Goal: Task Accomplishment & Management: Manage account settings

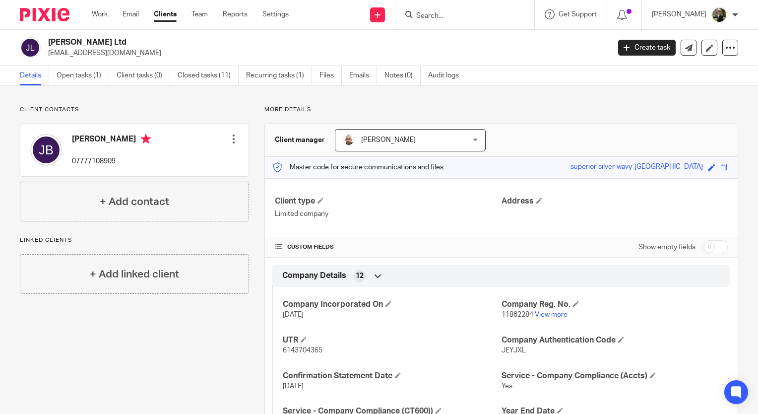
click at [445, 15] on input "Search" at bounding box center [459, 16] width 89 height 9
paste input "[EMAIL_ADDRESS][DOMAIN_NAME]"
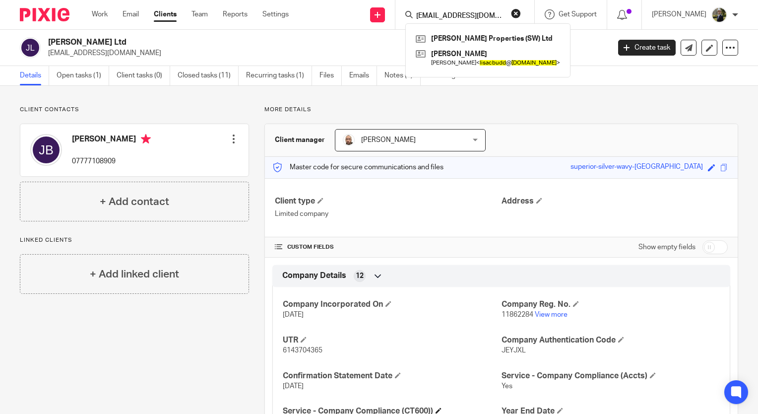
type input "[EMAIL_ADDRESS][DOMAIN_NAME]"
click at [521, 11] on button "reset" at bounding box center [516, 13] width 10 height 10
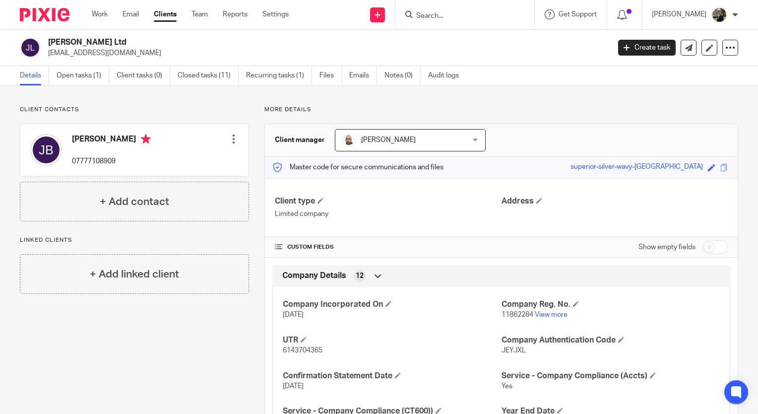
click at [493, 14] on input "Search" at bounding box center [459, 16] width 89 height 9
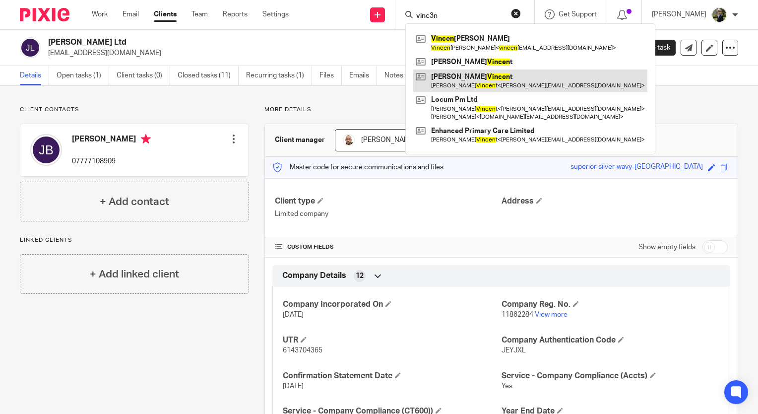
type input "vinc3n"
click at [496, 81] on link at bounding box center [530, 80] width 234 height 23
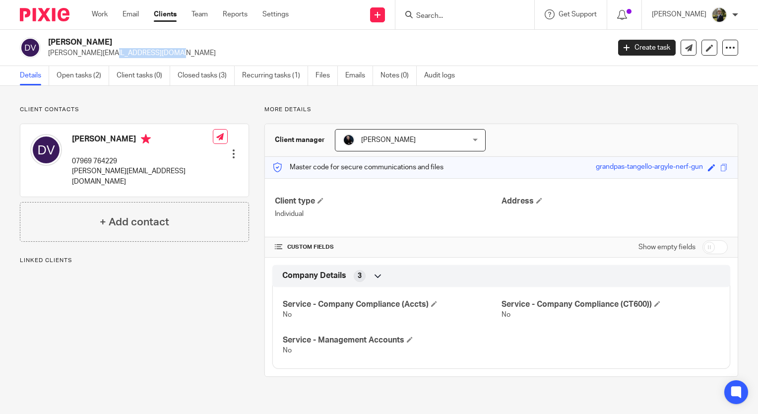
drag, startPoint x: 117, startPoint y: 65, endPoint x: 50, endPoint y: 55, distance: 67.8
click at [50, 55] on div "Daniel Mark Vincent daniel@epcx.co.uk Create task Update from Companies House E…" at bounding box center [379, 48] width 758 height 36
copy p "daniel@epcx.co.uk"
click at [457, 12] on input "Search" at bounding box center [459, 16] width 89 height 9
paste input "daniel@epcx.co.uk"
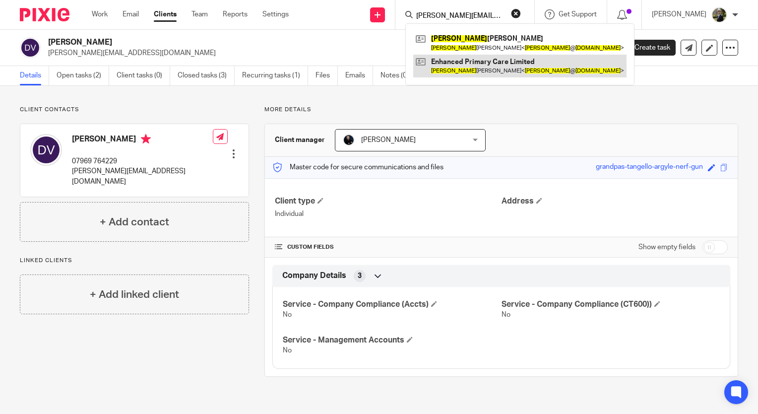
type input "daniel@epcx.co.uk"
click at [467, 68] on link at bounding box center [519, 66] width 213 height 23
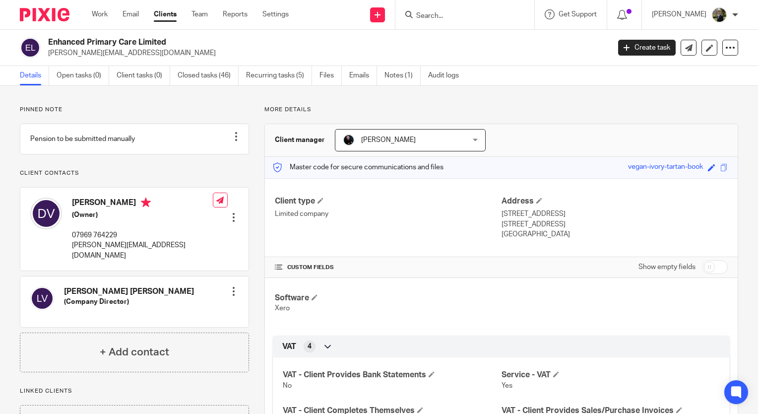
click at [476, 14] on input "Search" at bounding box center [459, 16] width 89 height 9
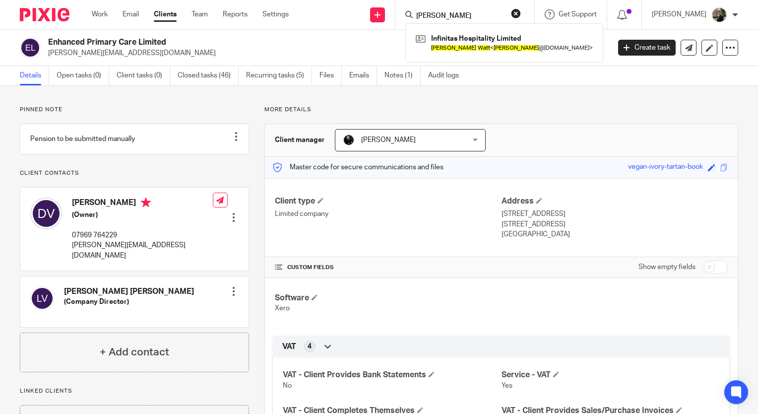
type input "[PERSON_NAME]"
click at [484, 8] on form "[PERSON_NAME]" at bounding box center [468, 14] width 106 height 12
drag, startPoint x: 483, startPoint y: 19, endPoint x: 377, endPoint y: 23, distance: 106.3
click at [377, 23] on div "Send new email Create task Add client bryan watt Infinitas Hospitality Limited …" at bounding box center [531, 14] width 455 height 29
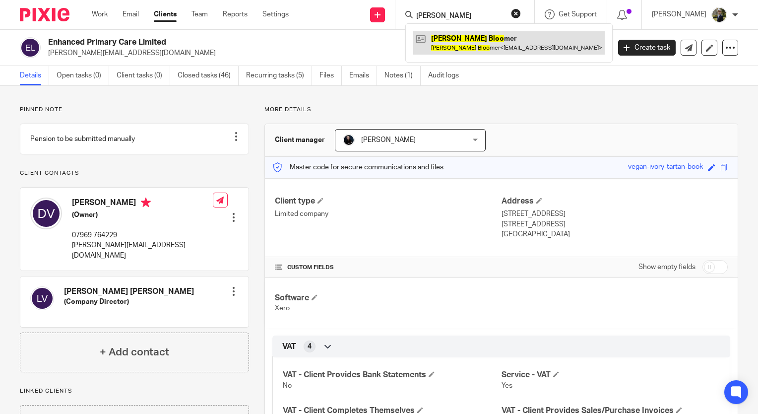
type input "warren bloo"
click at [457, 47] on link at bounding box center [509, 42] width 192 height 23
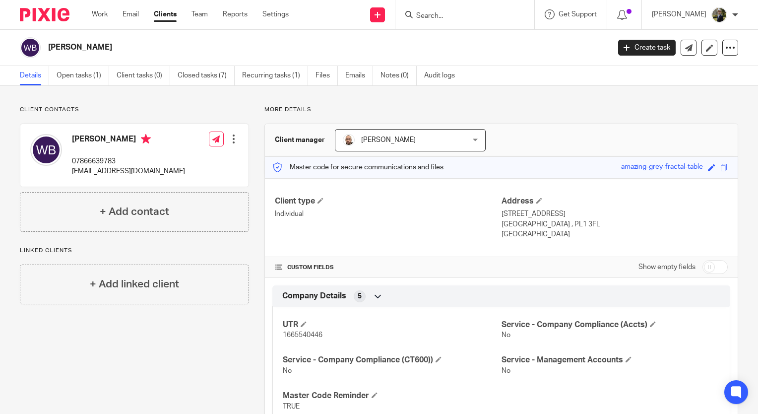
click at [445, 13] on input "Search" at bounding box center [459, 16] width 89 height 9
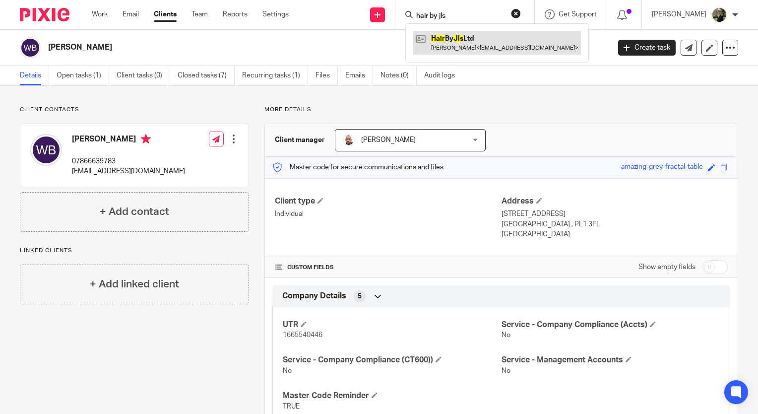
type input "hair by jls"
click at [478, 38] on link at bounding box center [497, 42] width 168 height 23
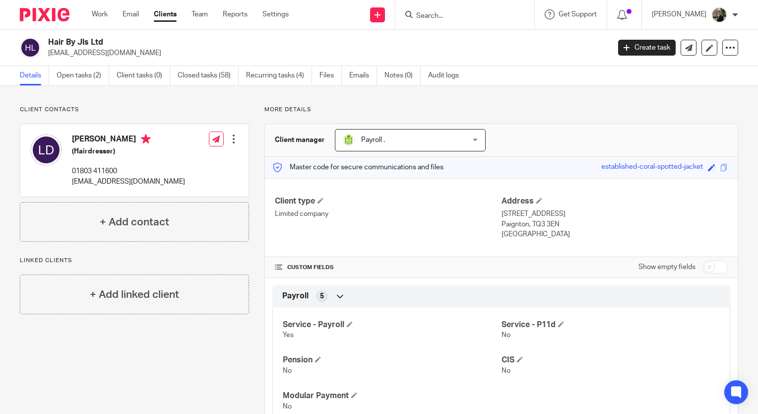
click at [470, 10] on form at bounding box center [468, 14] width 106 height 12
click at [472, 18] on input "Search" at bounding box center [459, 16] width 89 height 9
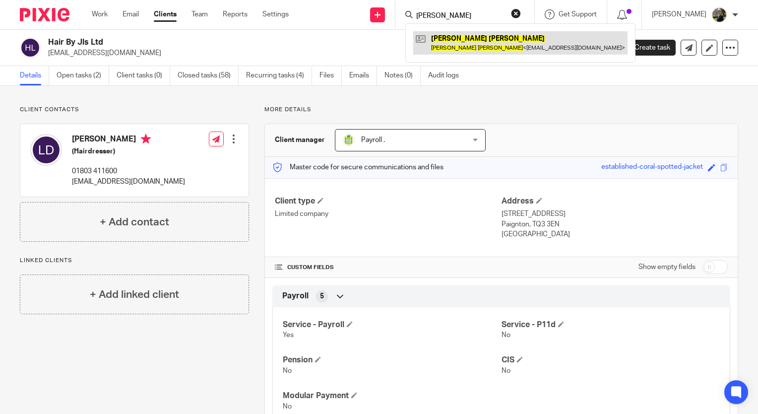
type input "lisa wilson"
click at [471, 36] on link at bounding box center [520, 42] width 214 height 23
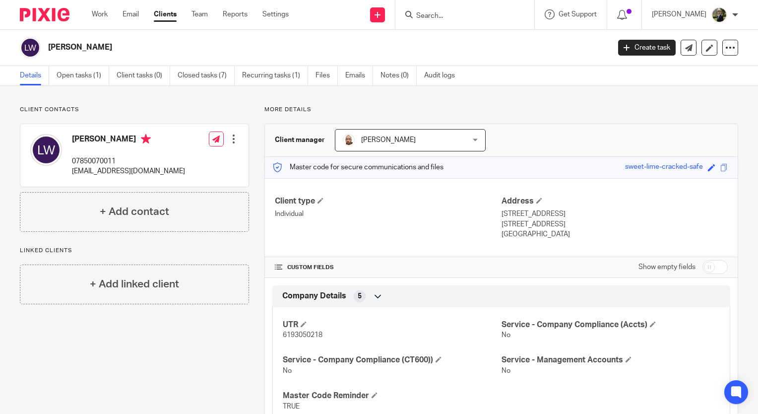
click at [457, 13] on input "Search" at bounding box center [459, 16] width 89 height 9
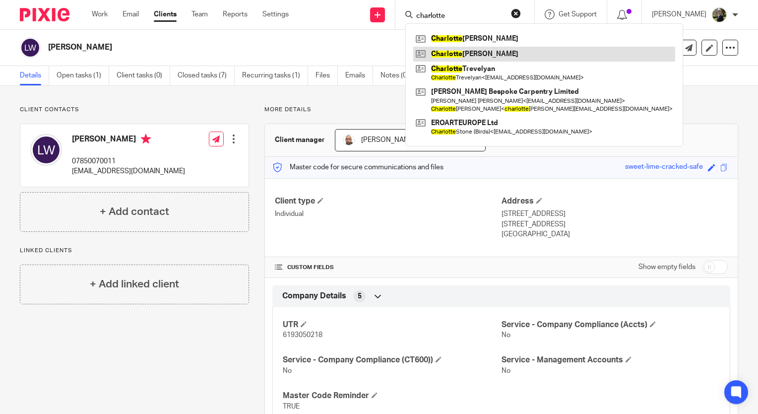
type input "charlotte"
click at [491, 47] on link at bounding box center [544, 54] width 262 height 15
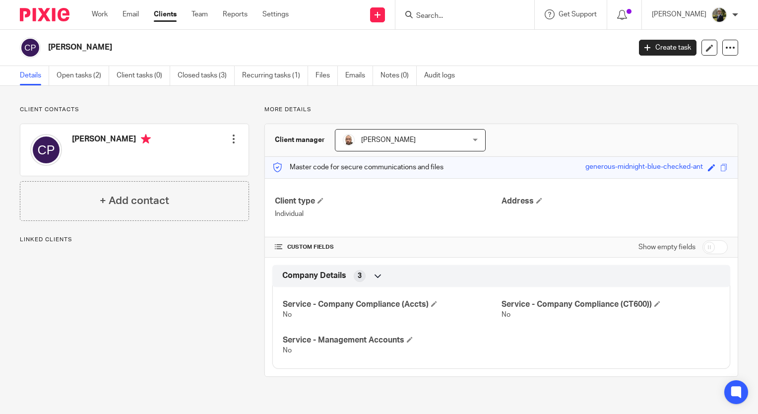
click at [459, 20] on form at bounding box center [468, 14] width 106 height 12
click at [451, 13] on input "Search" at bounding box center [459, 16] width 89 height 9
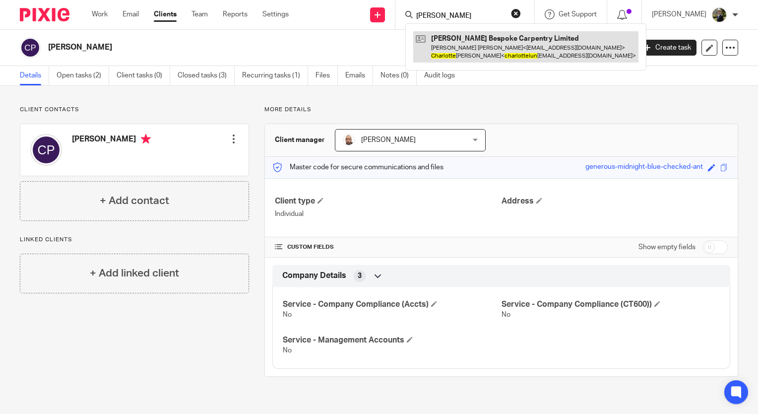
type input "[PERSON_NAME]"
click at [475, 33] on link at bounding box center [525, 46] width 225 height 31
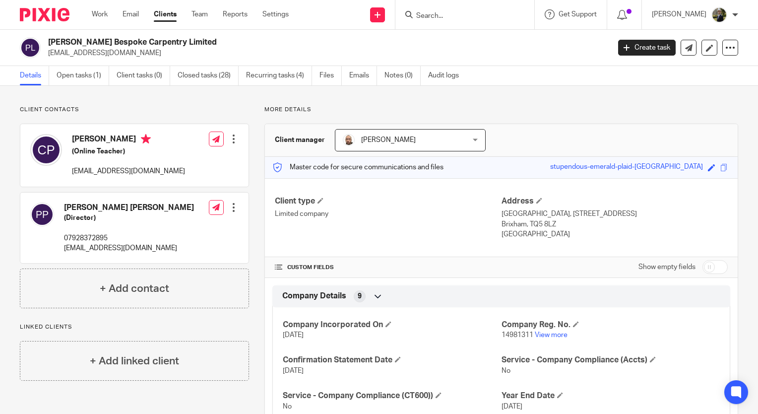
click at [465, 19] on input "Search" at bounding box center [459, 16] width 89 height 9
type input "l"
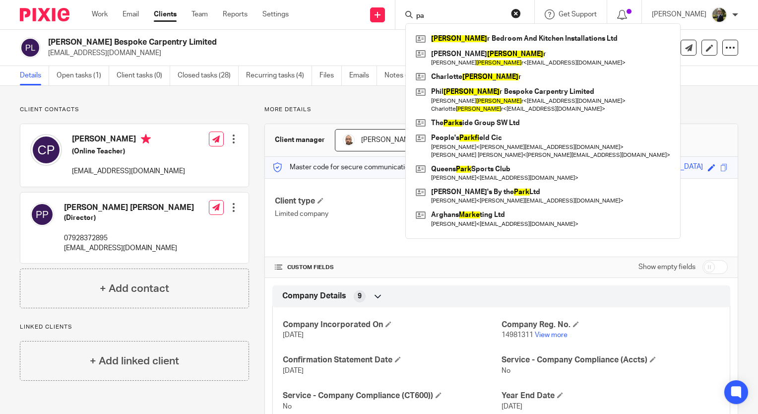
type input "p"
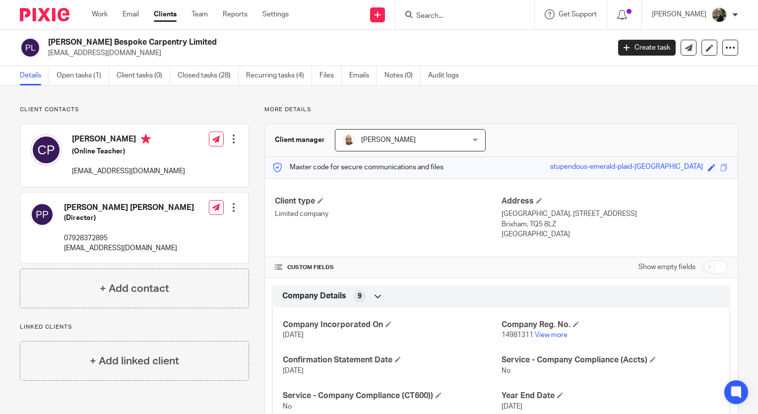
click at [178, 112] on p "Client contacts" at bounding box center [134, 110] width 229 height 8
click at [445, 13] on input "Search" at bounding box center [459, 16] width 89 height 9
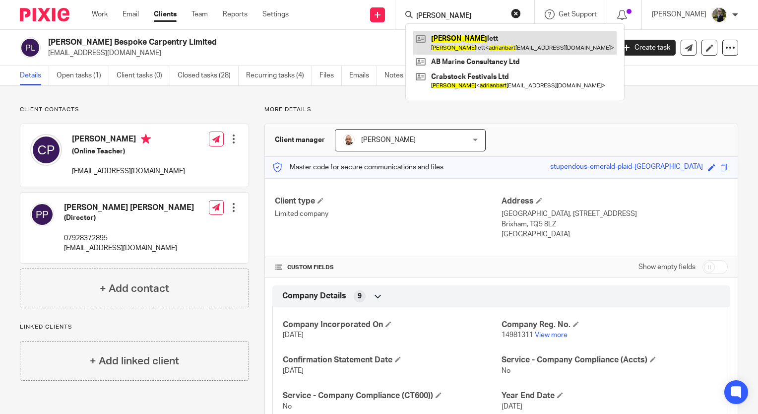
type input "adrian bart"
click at [462, 37] on link at bounding box center [514, 42] width 203 height 23
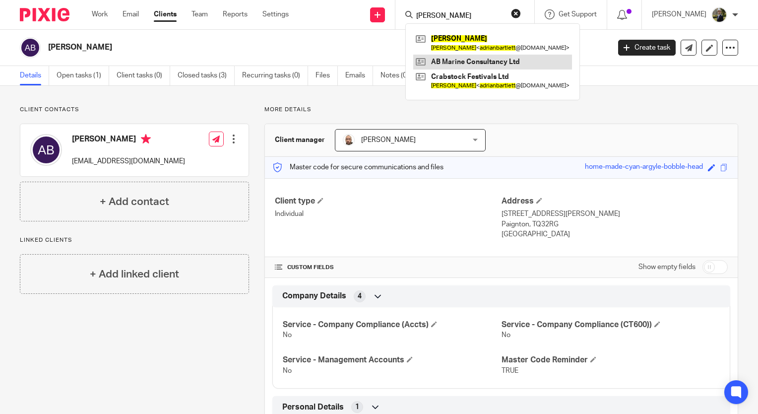
type input "adrian bartlett"
click at [475, 61] on link at bounding box center [492, 62] width 159 height 15
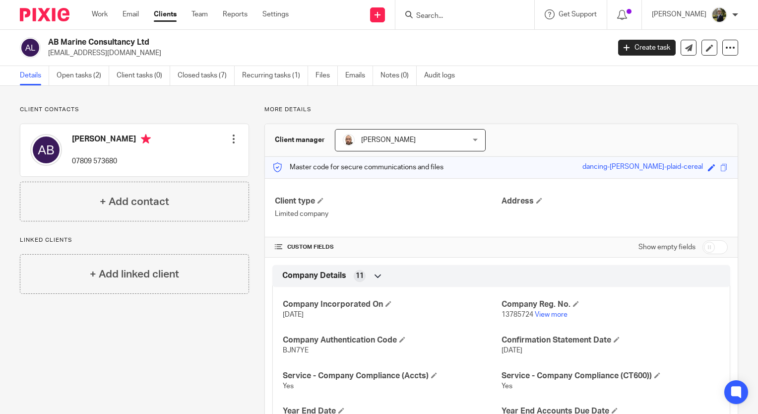
click at [441, 17] on input "Search" at bounding box center [459, 16] width 89 height 9
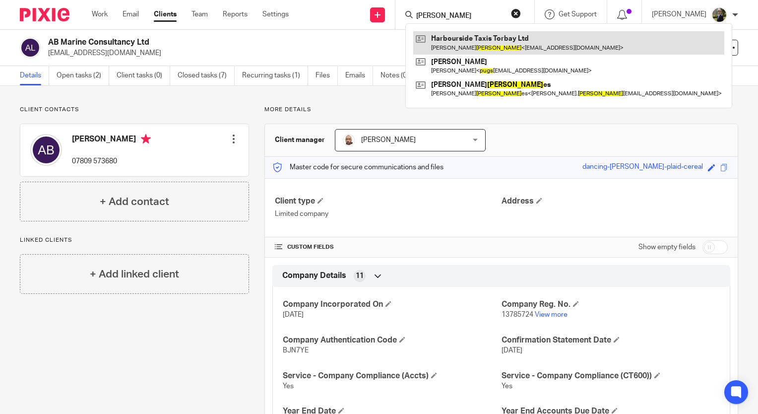
type input "[PERSON_NAME]"
click at [456, 39] on link at bounding box center [568, 42] width 311 height 23
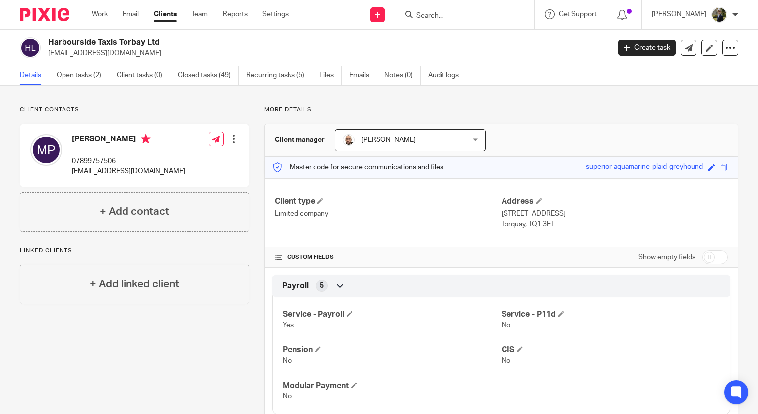
click at [495, 12] on input "Search" at bounding box center [459, 16] width 89 height 9
type input "s"
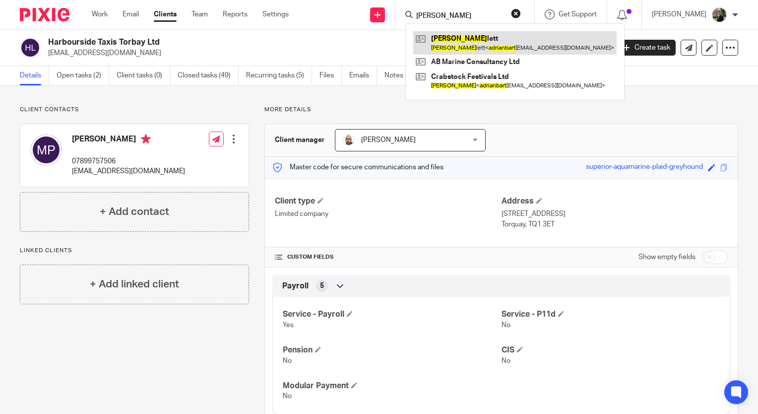
type input "[PERSON_NAME]"
click at [507, 48] on link at bounding box center [514, 42] width 203 height 23
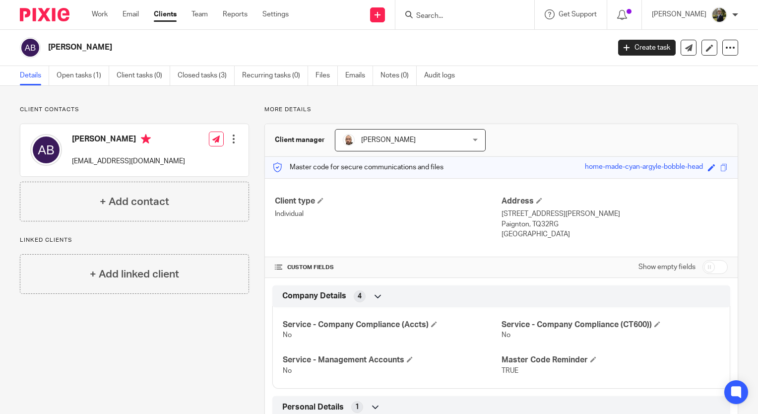
click at [441, 13] on input "Search" at bounding box center [459, 16] width 89 height 9
type input "a"
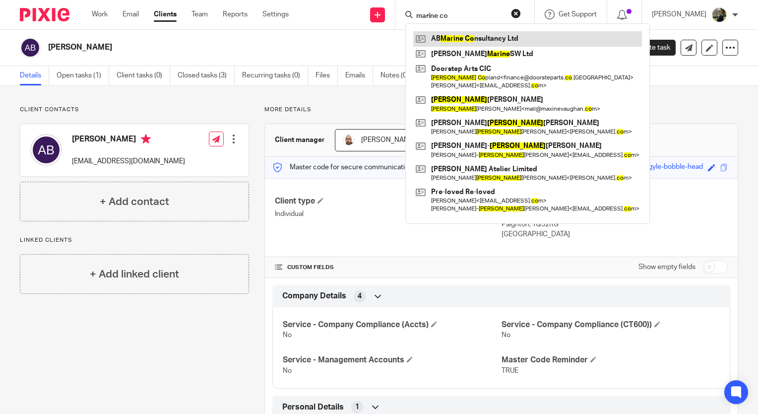
type input "marine co"
click at [456, 42] on link at bounding box center [527, 38] width 229 height 15
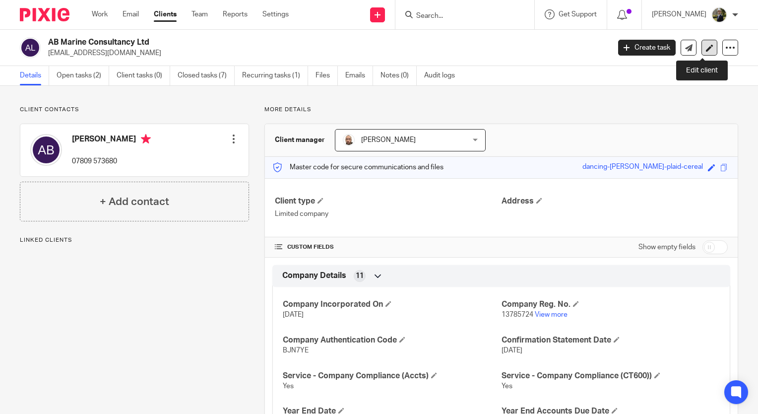
click at [706, 47] on icon at bounding box center [709, 47] width 7 height 7
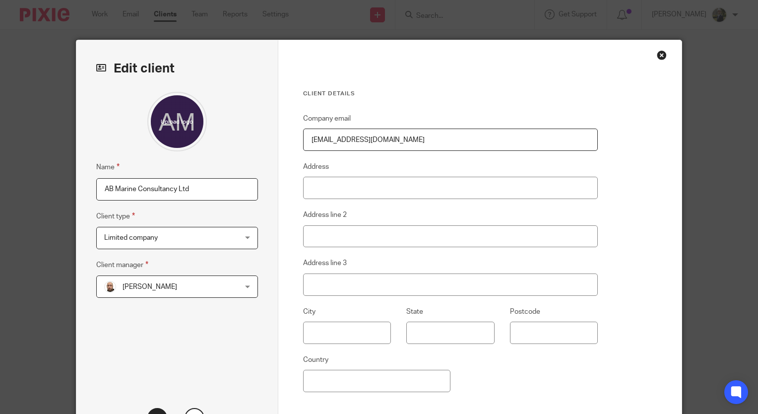
drag, startPoint x: 398, startPoint y: 141, endPoint x: 293, endPoint y: 148, distance: 105.4
click at [293, 148] on div "Client details Company email adrianbartlett@ymail.com Address Address line 2 Ad…" at bounding box center [480, 256] width 404 height 432
type input "a"
click at [397, 140] on input "abmarineconsultancy@gmail.com" at bounding box center [450, 140] width 295 height 22
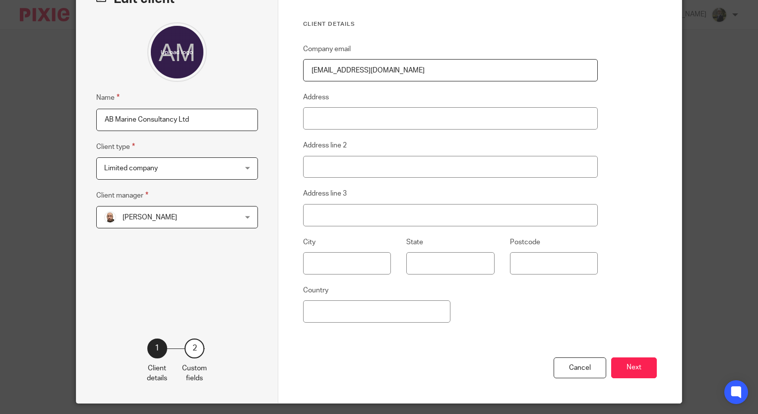
scroll to position [97, 0]
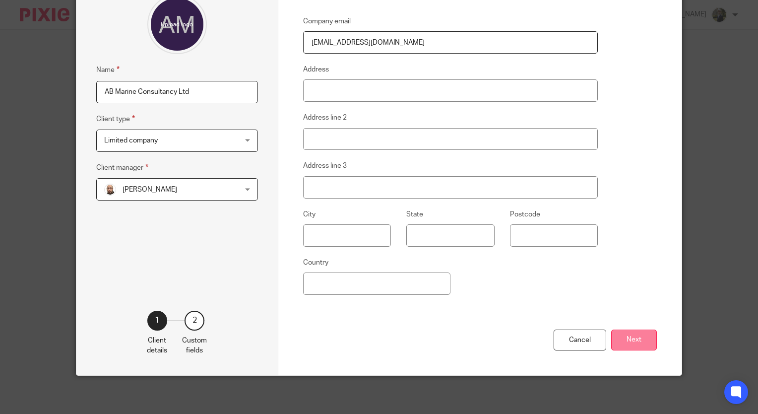
type input "abmarineconsultancy@gmail.com"
click at [629, 342] on button "Next" at bounding box center [634, 340] width 46 height 21
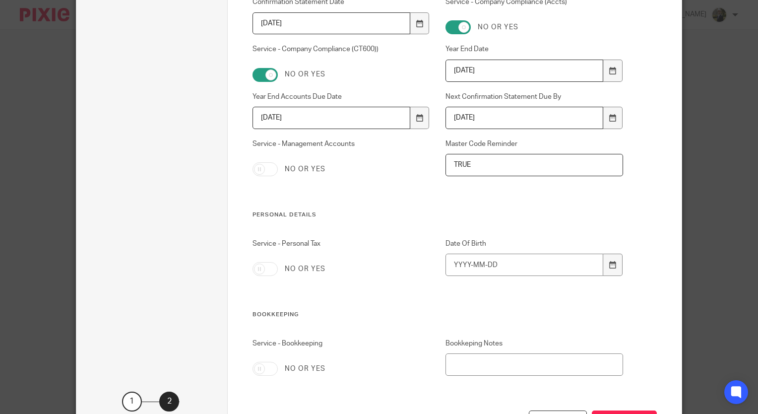
scroll to position [924, 0]
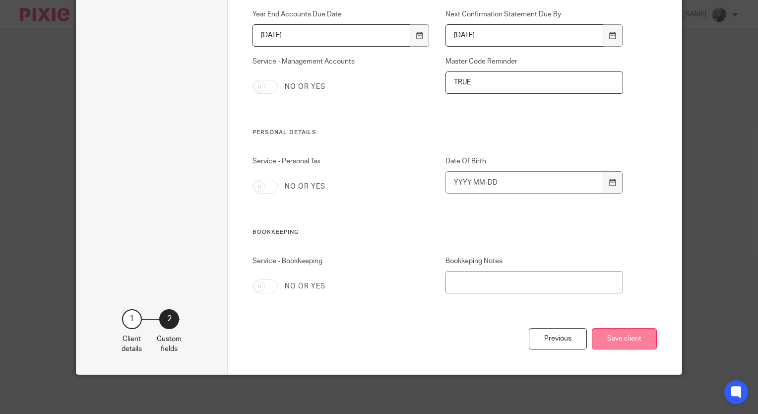
click at [616, 337] on button "Save client" at bounding box center [624, 338] width 65 height 21
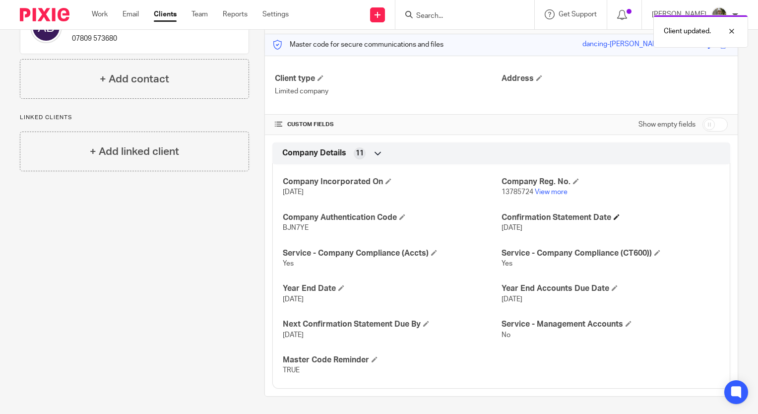
scroll to position [124, 0]
click at [453, 14] on input "Search" at bounding box center [459, 16] width 89 height 9
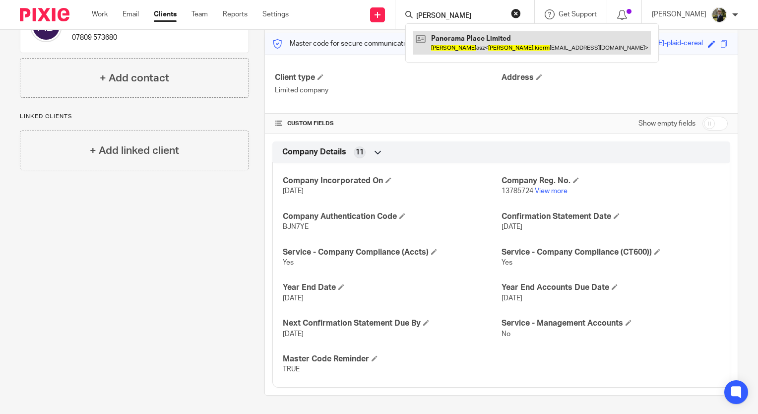
type input "[PERSON_NAME]"
click at [469, 44] on link at bounding box center [532, 42] width 238 height 23
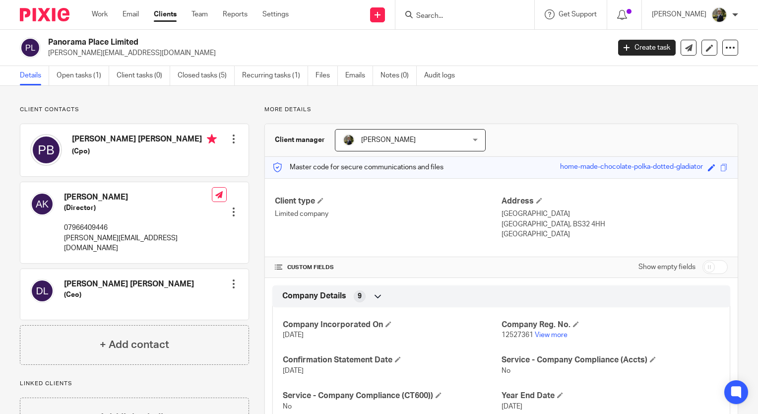
click at [459, 15] on input "Search" at bounding box center [459, 16] width 89 height 9
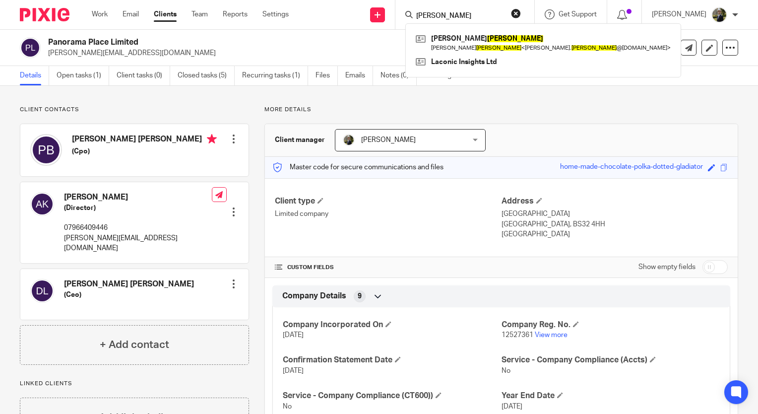
type input "[PERSON_NAME]"
click at [511, 27] on div "[PERSON_NAME] [PERSON_NAME] < [PERSON_NAME]. [PERSON_NAME] @[DOMAIN_NAME] > Lac…" at bounding box center [543, 50] width 276 height 54
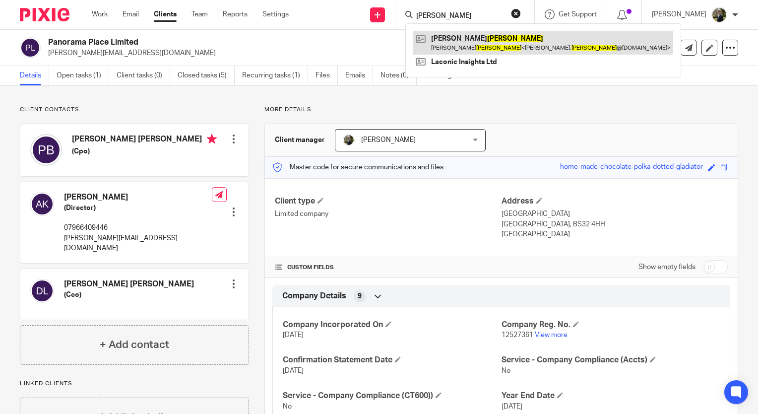
click at [505, 51] on link at bounding box center [543, 42] width 260 height 23
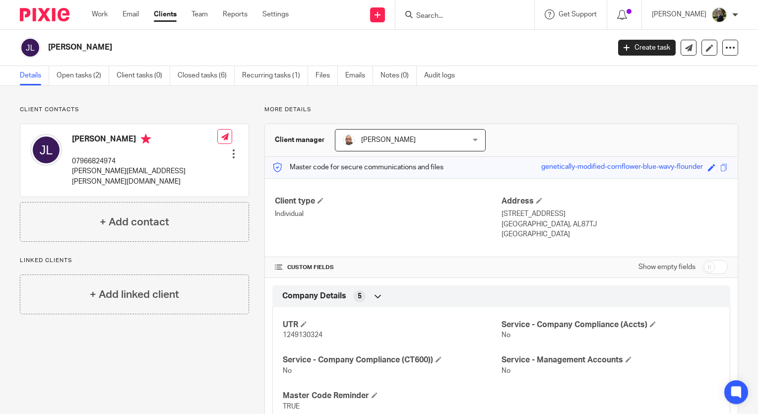
click at [374, 96] on div "Client contacts Janet Lennon 07966824974 janet.lennon@laconicinsights.co.uk Edi…" at bounding box center [379, 307] width 758 height 442
click at [133, 108] on p "Client contacts" at bounding box center [134, 110] width 229 height 8
click at [134, 103] on div "Client contacts Janet Lennon 07966824974 janet.lennon@laconicinsights.co.uk Edi…" at bounding box center [379, 307] width 758 height 442
click at [125, 98] on div "Client contacts Janet Lennon 07966824974 janet.lennon@laconicinsights.co.uk Edi…" at bounding box center [379, 307] width 758 height 442
click at [121, 97] on div "Client contacts Janet Lennon 07966824974 janet.lennon@laconicinsights.co.uk Edi…" at bounding box center [379, 307] width 758 height 442
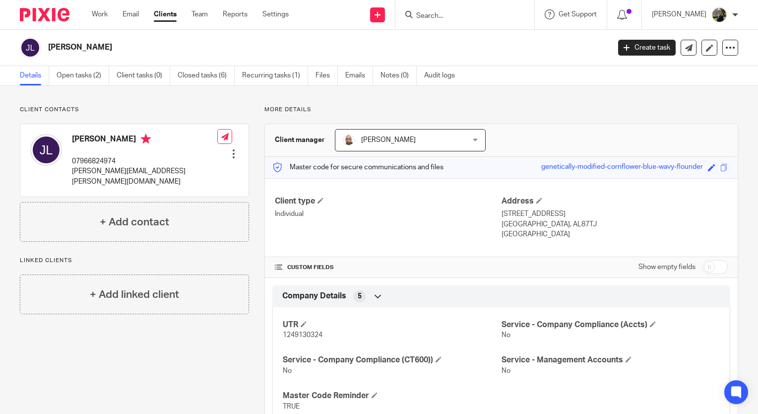
click at [103, 96] on div "Client contacts Janet Lennon 07966824974 janet.lennon@laconicinsights.co.uk Edi…" at bounding box center [379, 307] width 758 height 442
click at [454, 21] on div at bounding box center [465, 14] width 139 height 29
click at [447, 13] on input "Search" at bounding box center [459, 16] width 89 height 9
click at [445, 19] on input "Search" at bounding box center [459, 16] width 89 height 9
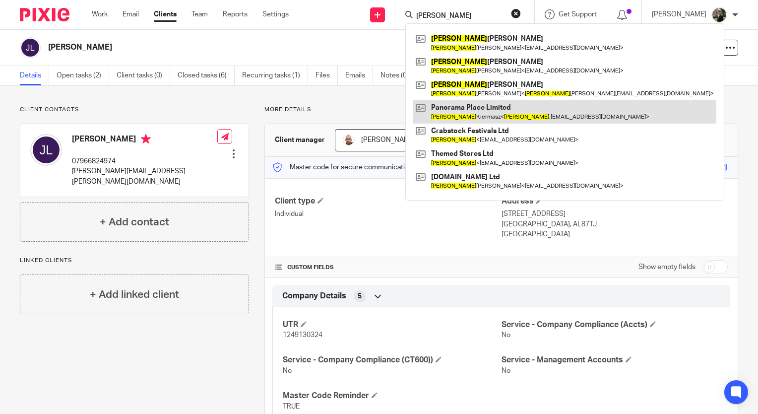
type input "adrian"
click at [486, 110] on link at bounding box center [564, 111] width 303 height 23
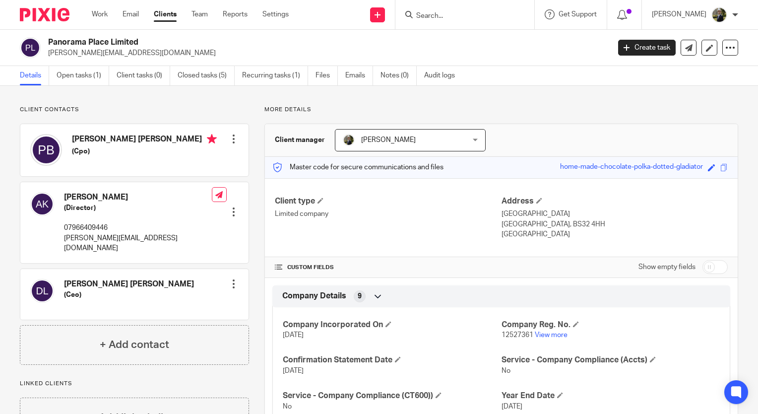
click at [437, 13] on input "Search" at bounding box center [459, 16] width 89 height 9
click at [230, 207] on div at bounding box center [234, 212] width 10 height 10
click at [185, 217] on link "Edit contact" at bounding box center [186, 219] width 95 height 14
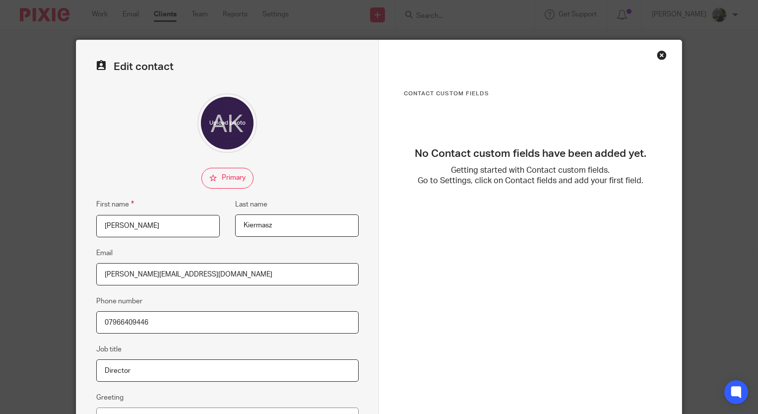
click at [202, 274] on input "[PERSON_NAME][EMAIL_ADDRESS][DOMAIN_NAME]" at bounding box center [227, 274] width 263 height 22
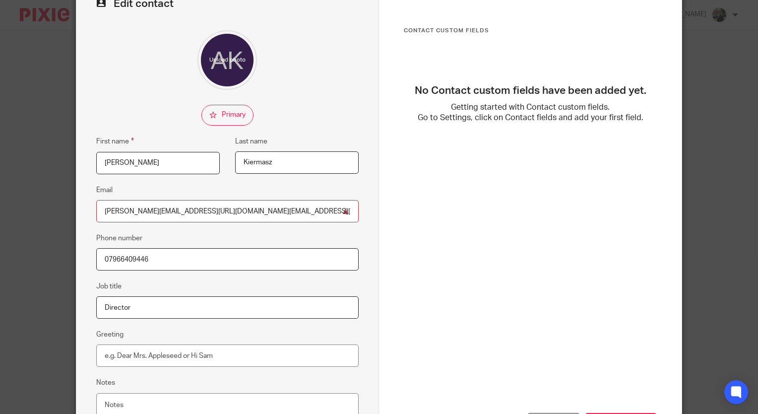
scroll to position [147, 0]
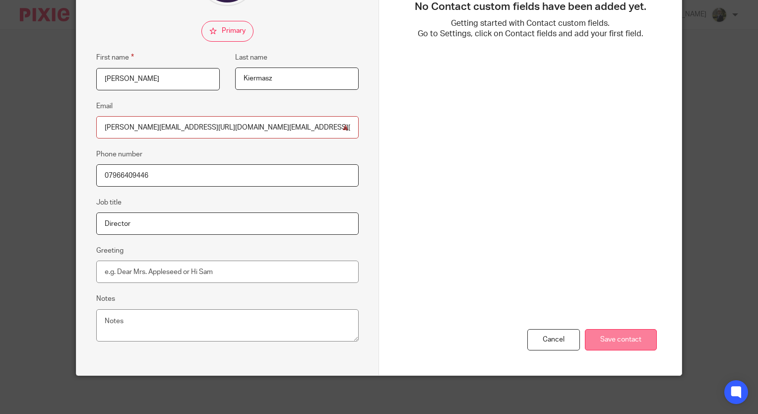
click at [617, 341] on input "Save contact" at bounding box center [621, 339] width 72 height 21
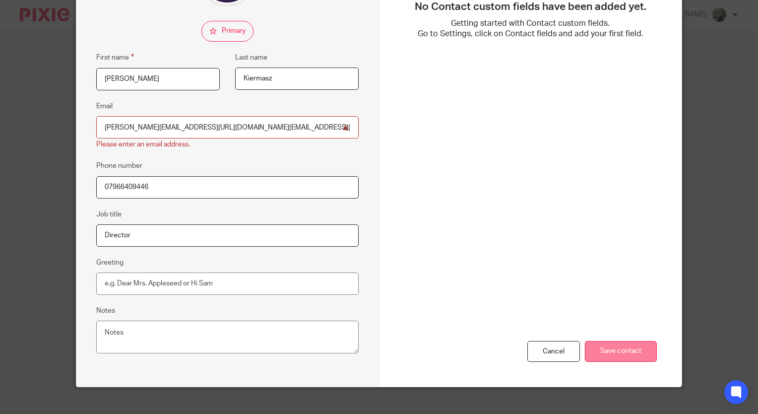
click at [621, 349] on input "Save contact" at bounding box center [621, 351] width 72 height 21
drag, startPoint x: 282, startPoint y: 127, endPoint x: 191, endPoint y: 121, distance: 91.5
click at [191, 121] on input "[PERSON_NAME][EMAIL_ADDRESS][URL][DOMAIN_NAME][EMAIL_ADDRESS][DOMAIN_NAME]" at bounding box center [227, 127] width 263 height 22
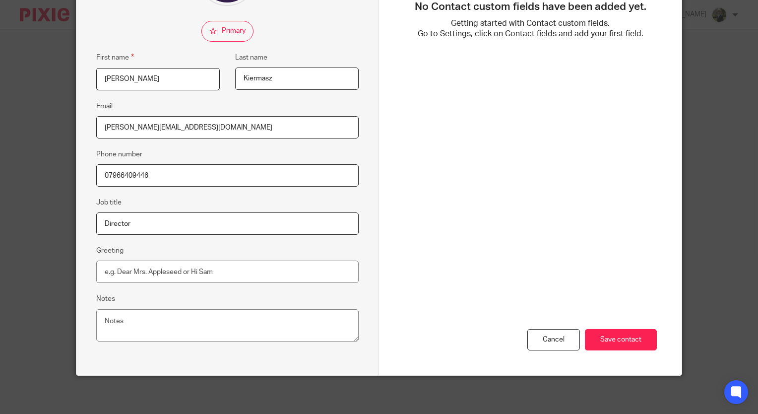
type input "[PERSON_NAME][EMAIL_ADDRESS][DOMAIN_NAME]"
click at [132, 324] on textarea "Notes" at bounding box center [227, 325] width 263 height 33
paste textarea "[EMAIL_ADDRESS][DOMAIN_NAME]"
type textarea "[EMAIL_ADDRESS][DOMAIN_NAME]"
click at [607, 335] on input "Save contact" at bounding box center [621, 339] width 72 height 21
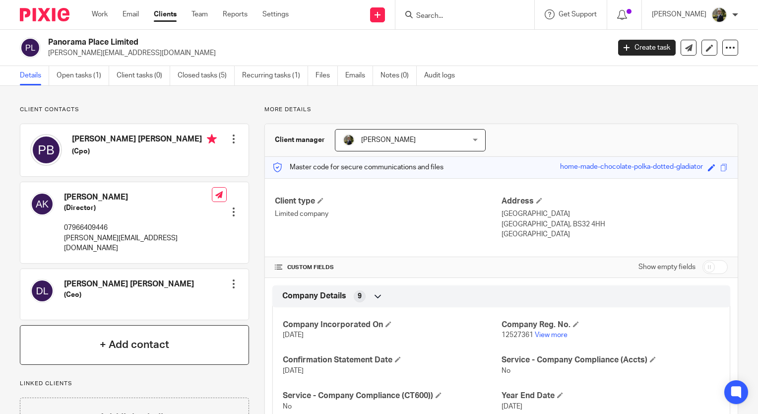
click at [153, 337] on h4 "+ Add contact" at bounding box center [134, 344] width 69 height 15
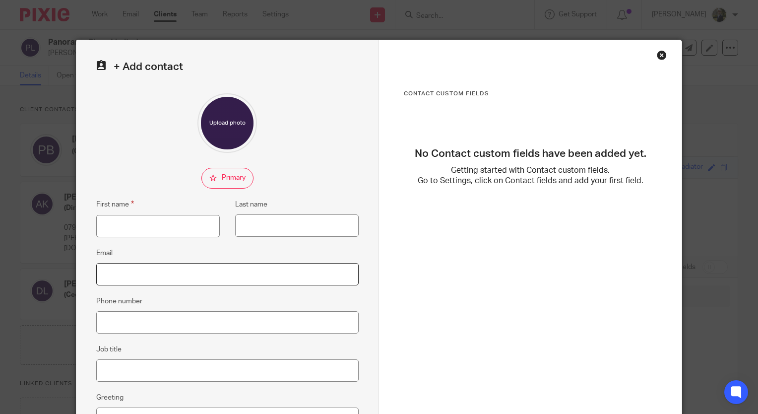
click at [138, 271] on input "Email" at bounding box center [227, 274] width 263 height 22
paste input "[EMAIL_ADDRESS][DOMAIN_NAME]"
type input "[EMAIL_ADDRESS][DOMAIN_NAME]"
click at [115, 225] on input "First name" at bounding box center [158, 226] width 124 height 22
type input "Adrian"
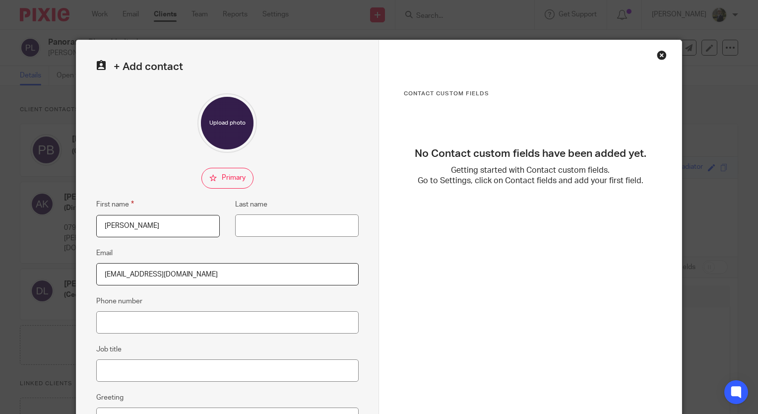
click at [656, 237] on div "Contact Custom fields No Contact custom fields have been added yet. Getting sta…" at bounding box center [530, 281] width 303 height 482
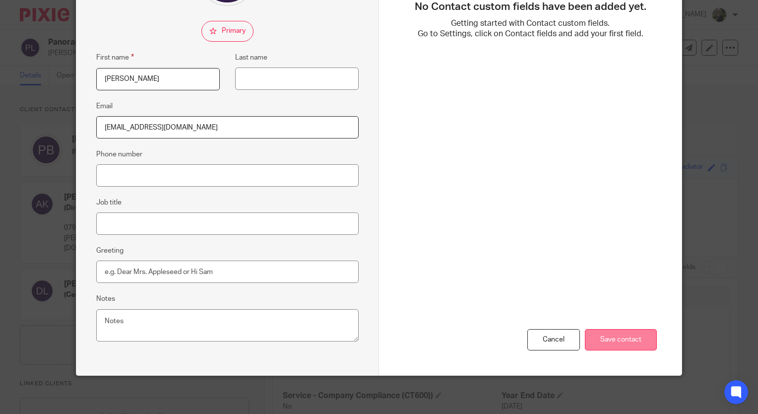
click at [612, 337] on input "Save contact" at bounding box center [621, 339] width 72 height 21
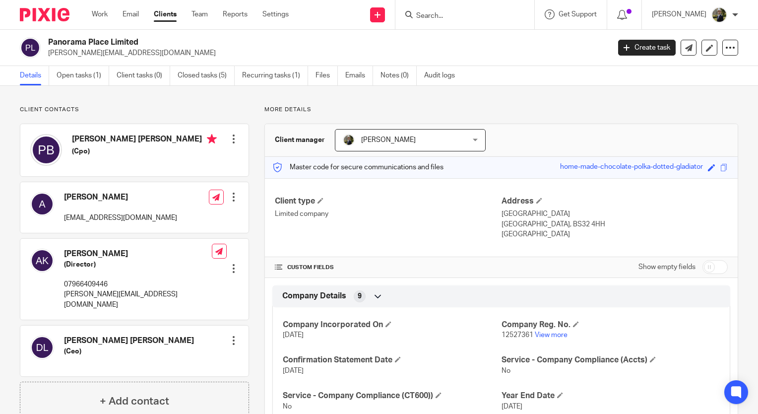
click at [435, 18] on input "Search" at bounding box center [459, 16] width 89 height 9
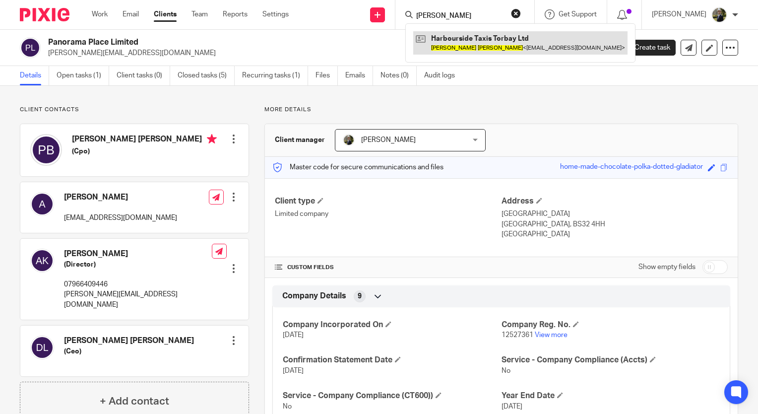
type input "[PERSON_NAME]"
click at [468, 47] on link at bounding box center [520, 42] width 214 height 23
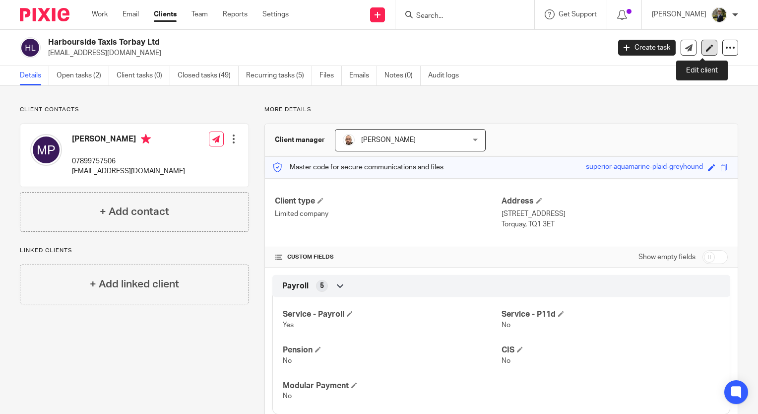
click at [706, 44] on link at bounding box center [710, 48] width 16 height 16
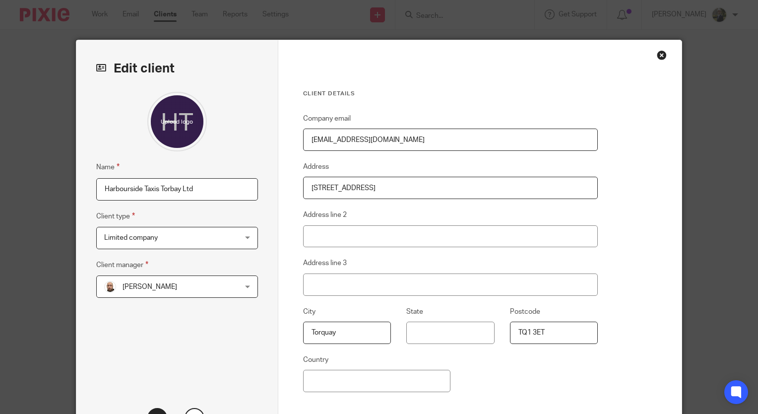
drag, startPoint x: 409, startPoint y: 141, endPoint x: 270, endPoint y: 133, distance: 139.1
click at [270, 133] on div "Edit client Name Harbourside Taxis Torbay Ltd Client type Limited company Limit…" at bounding box center [378, 256] width 605 height 432
type input "harboursidetaxistorbay@gmail.com"
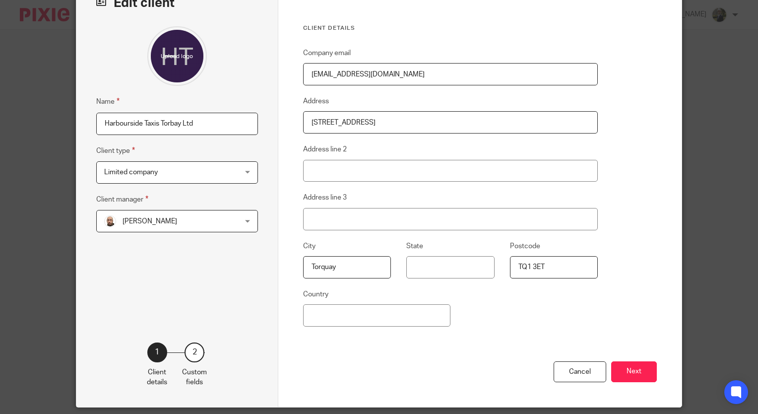
scroll to position [97, 0]
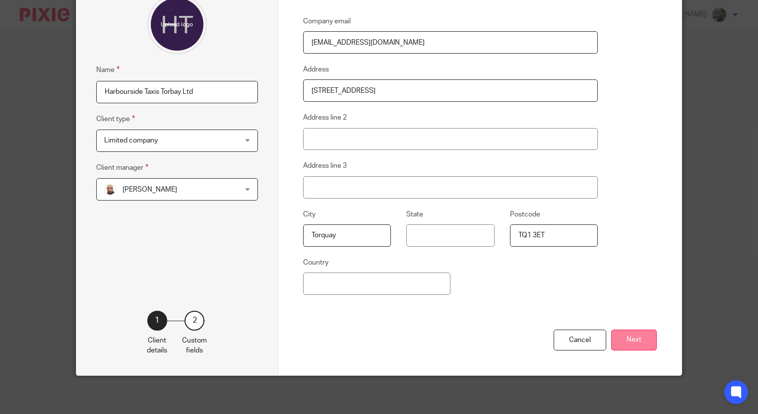
click at [622, 338] on button "Next" at bounding box center [634, 340] width 46 height 21
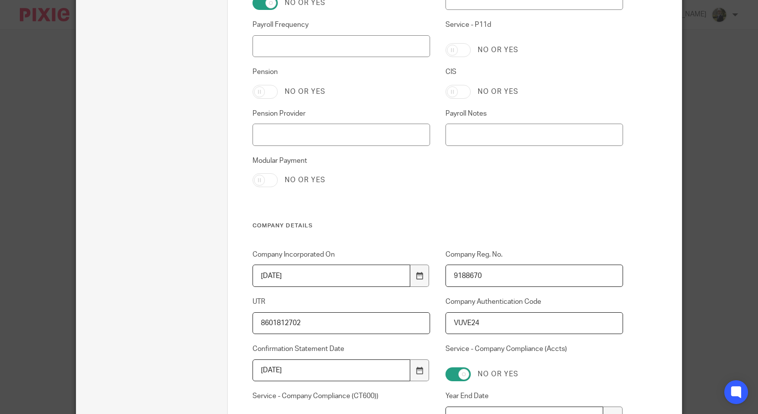
scroll to position [891, 0]
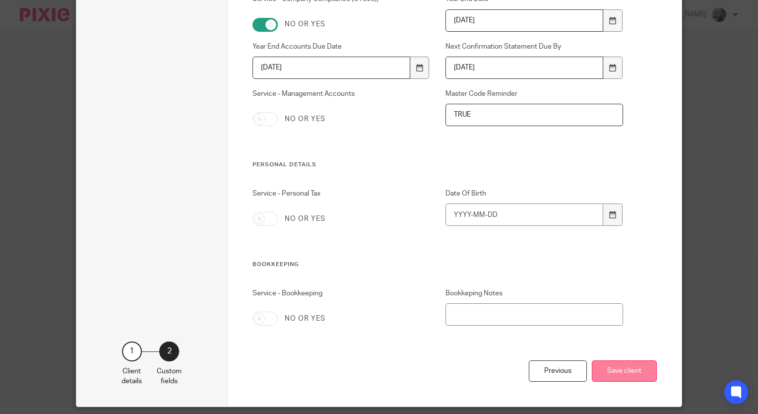
click at [646, 372] on button "Save client" at bounding box center [624, 370] width 65 height 21
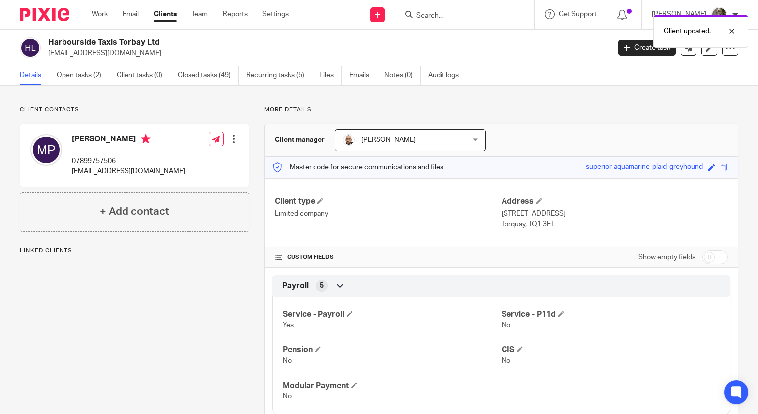
click at [445, 15] on div "Client updated." at bounding box center [563, 29] width 369 height 38
click at [453, 17] on div "Client updated." at bounding box center [563, 29] width 369 height 38
click at [441, 17] on div "Client updated." at bounding box center [563, 29] width 369 height 38
click at [439, 17] on div "Client updated." at bounding box center [563, 29] width 369 height 38
click at [441, 12] on div "Client updated." at bounding box center [563, 29] width 369 height 38
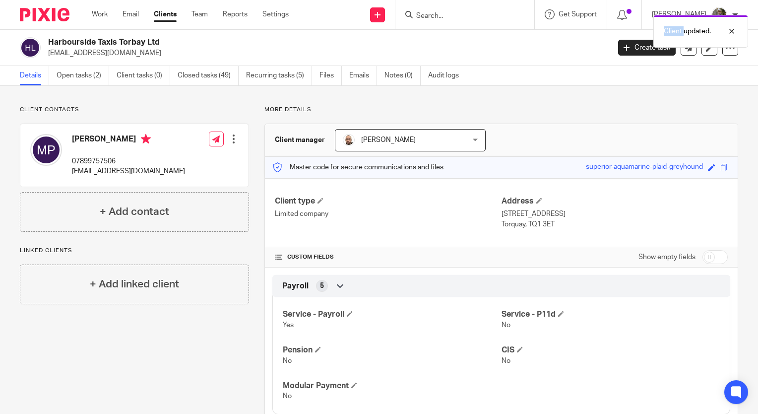
click at [441, 12] on div "Client updated." at bounding box center [563, 29] width 369 height 38
click at [439, 20] on input "Search" at bounding box center [459, 16] width 89 height 9
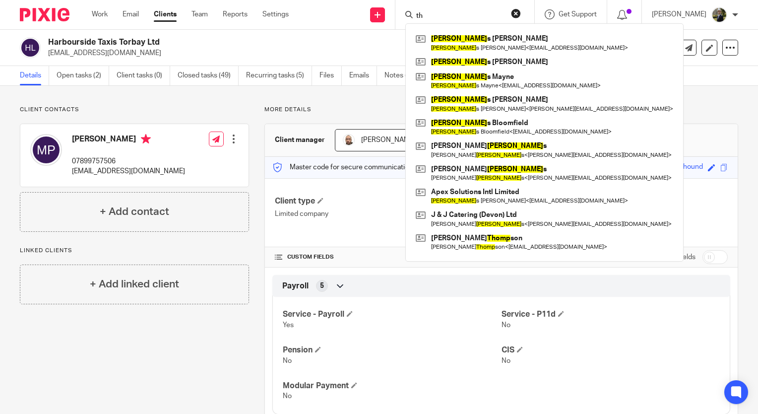
type input "t"
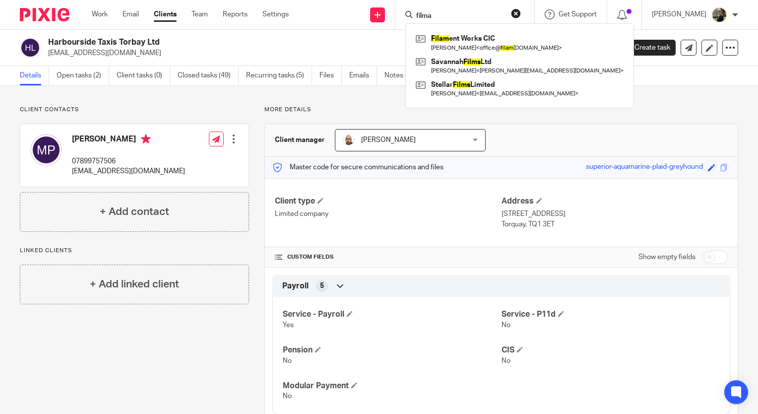
type input "filma"
click at [456, 29] on div "Filam ent Works CIC Victoria Sweet < office@ filam ent.org.uk > Savannah Films …" at bounding box center [519, 65] width 229 height 85
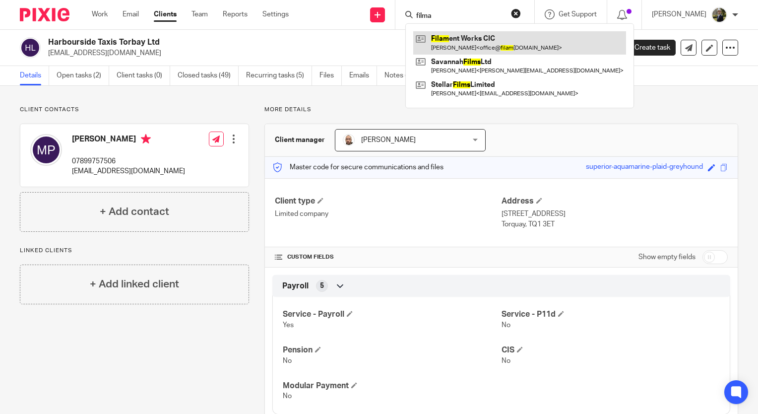
click at [458, 40] on link at bounding box center [519, 42] width 213 height 23
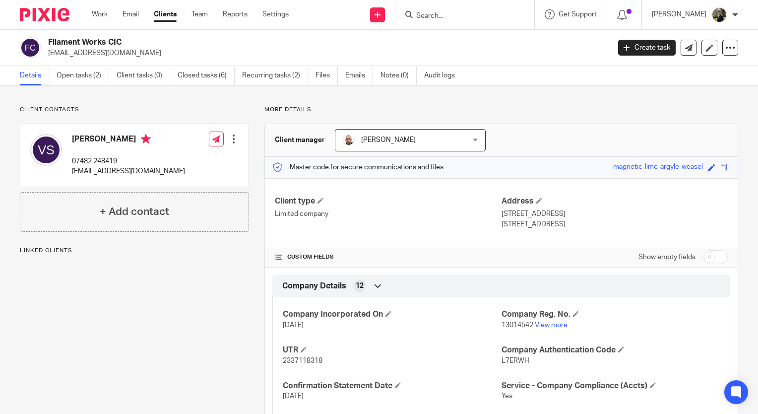
click at [448, 16] on input "Search" at bounding box center [459, 16] width 89 height 9
click at [441, 17] on input "Search" at bounding box center [459, 16] width 89 height 9
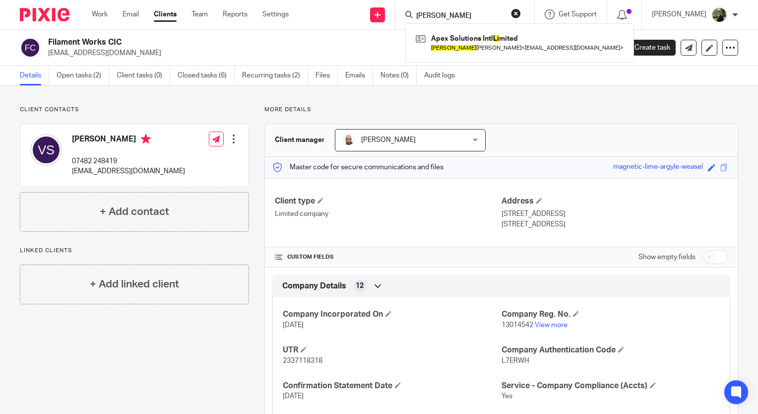
click at [474, 8] on form "thomas li" at bounding box center [468, 14] width 106 height 12
drag, startPoint x: 472, startPoint y: 17, endPoint x: 422, endPoint y: 8, distance: 50.4
click at [422, 8] on div "thomas li" at bounding box center [463, 14] width 116 height 12
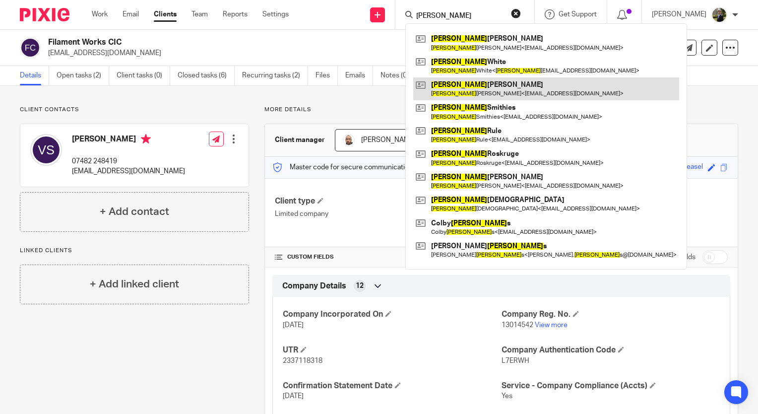
type input "matthew"
click at [468, 87] on link at bounding box center [546, 88] width 266 height 23
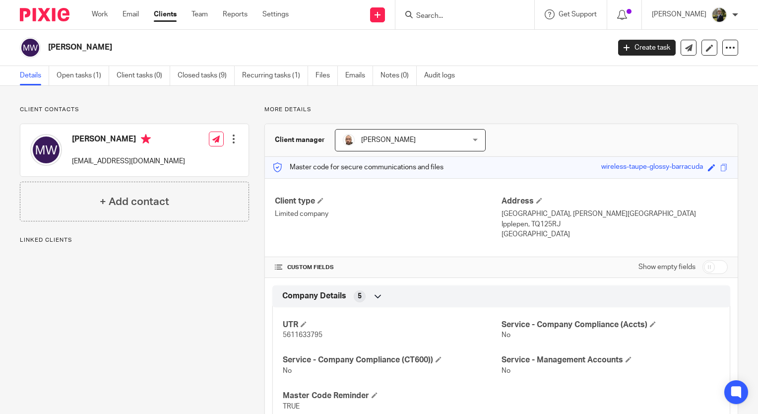
click at [450, 15] on input "Search" at bounding box center [459, 16] width 89 height 9
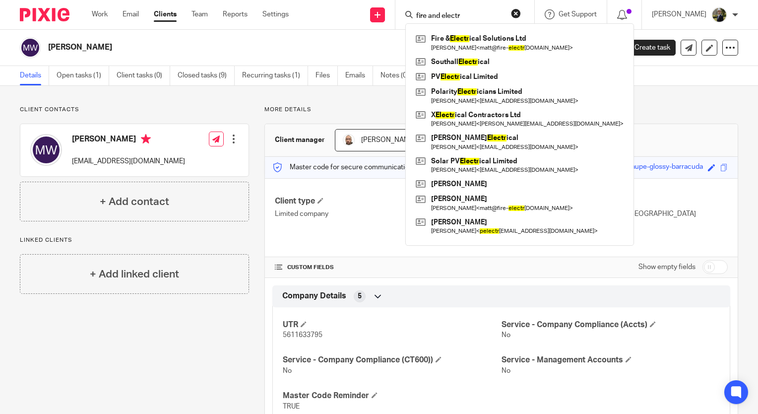
type input "fire and electr"
click at [486, 43] on link at bounding box center [519, 42] width 213 height 23
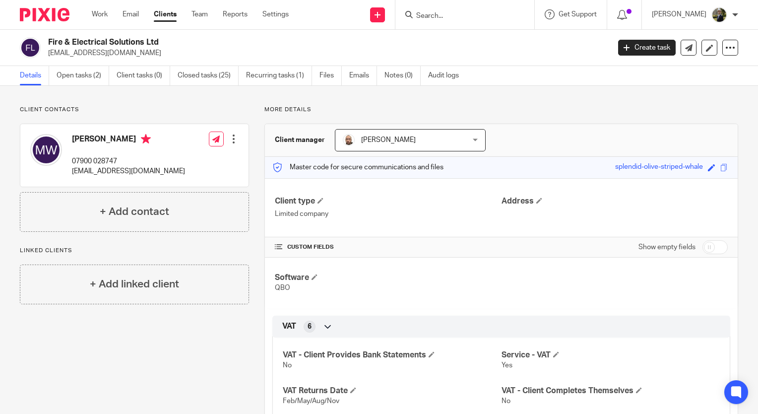
click at [462, 9] on form at bounding box center [468, 14] width 106 height 12
click at [457, 18] on input "Search" at bounding box center [459, 16] width 89 height 9
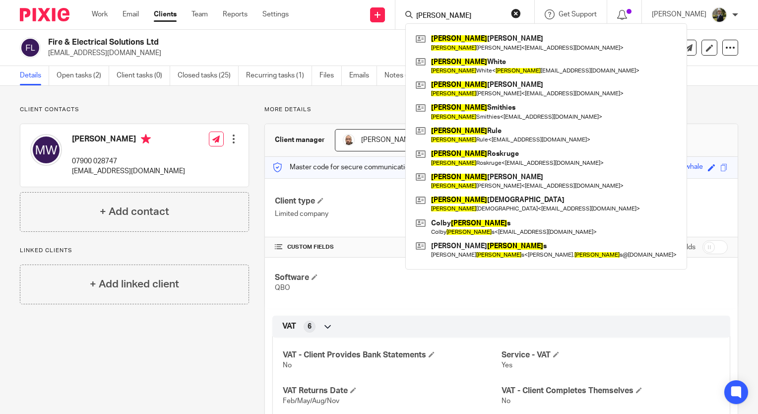
type input "matthew"
click at [144, 105] on div "Client contacts Matt Warren 07900 028747 matt@fire-electrical.co.uk Edit contac…" at bounding box center [379, 411] width 758 height 650
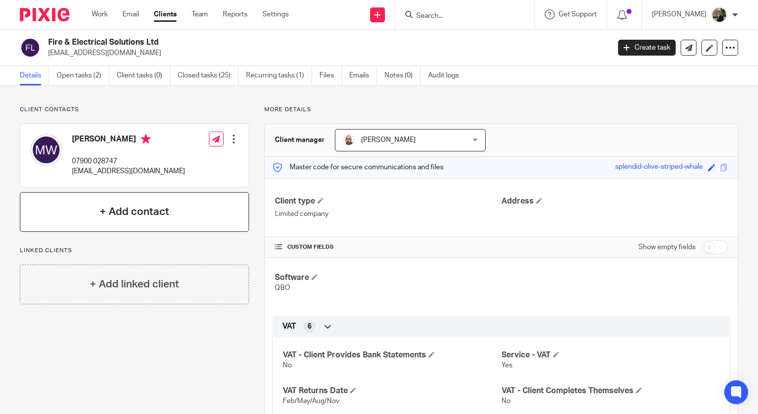
click at [148, 230] on div "+ Add contact" at bounding box center [134, 212] width 229 height 40
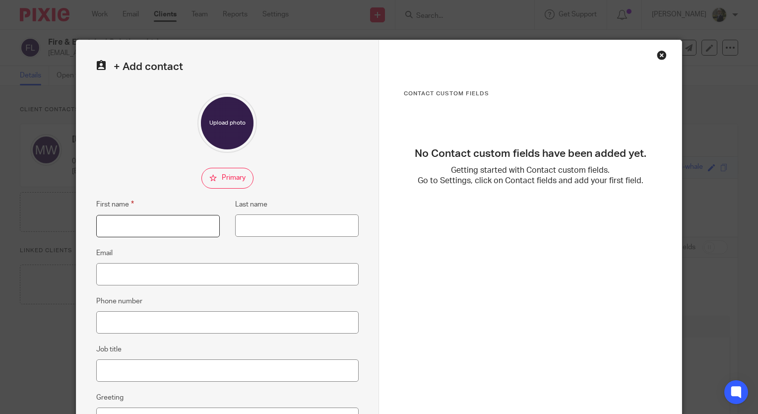
click at [113, 229] on input "First name" at bounding box center [158, 226] width 124 height 22
type input "Isabel"
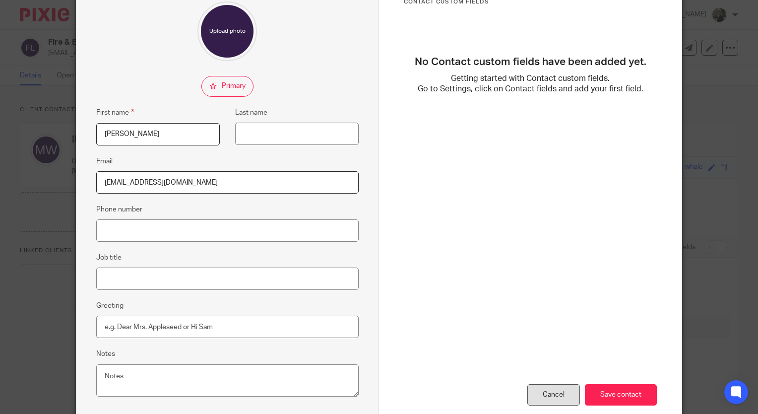
scroll to position [147, 0]
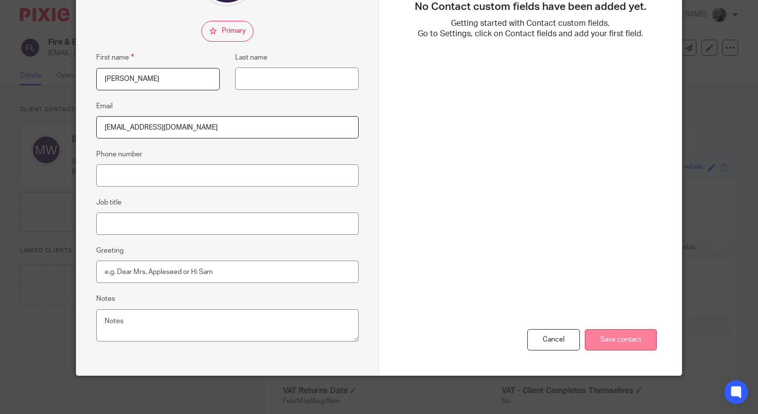
type input "izzywarren@hotmail.co.uk"
click at [604, 335] on input "Save contact" at bounding box center [621, 339] width 72 height 21
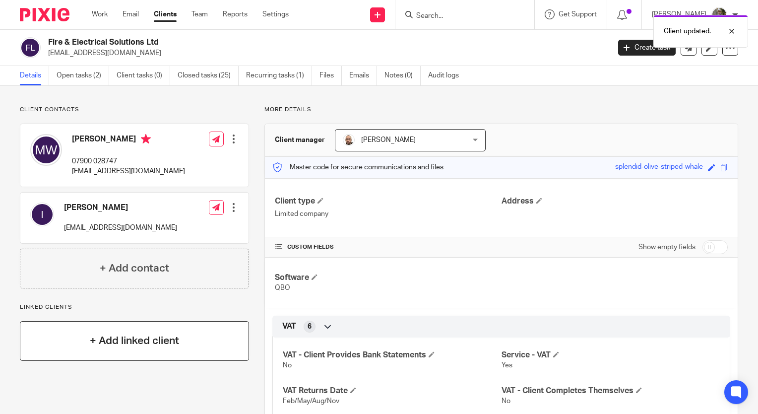
click at [210, 323] on div "+ Add linked client" at bounding box center [134, 341] width 229 height 40
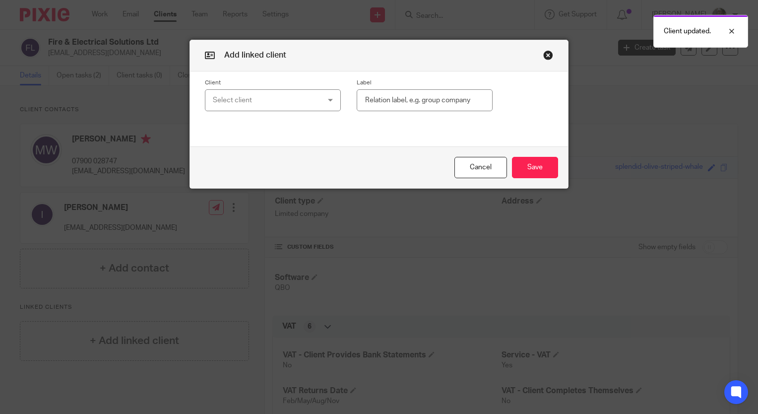
click at [545, 54] on button "button" at bounding box center [548, 55] width 10 height 10
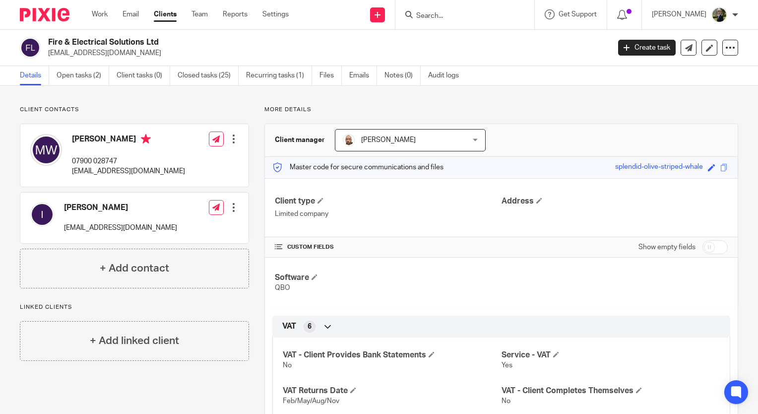
click at [464, 11] on form at bounding box center [468, 14] width 106 height 12
click at [464, 9] on form at bounding box center [468, 14] width 106 height 12
click at [455, 14] on input "Search" at bounding box center [459, 16] width 89 height 9
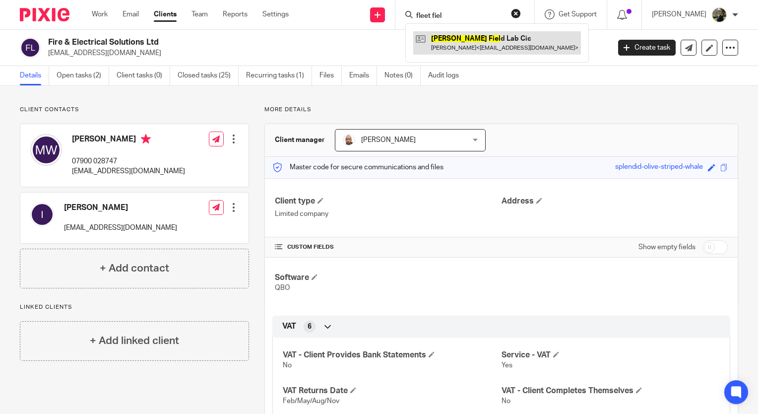
type input "fleet fiel"
click at [514, 40] on link at bounding box center [497, 42] width 168 height 23
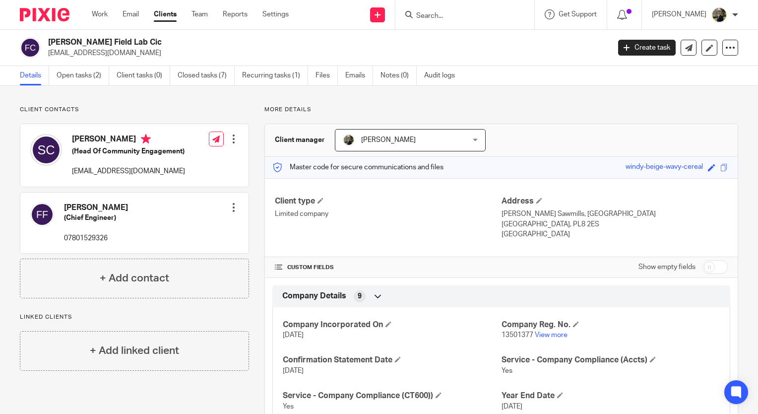
click at [466, 11] on form at bounding box center [468, 14] width 106 height 12
click at [461, 24] on div at bounding box center [465, 14] width 139 height 29
click at [454, 20] on form at bounding box center [468, 14] width 106 height 12
click at [451, 18] on input "Search" at bounding box center [459, 16] width 89 height 9
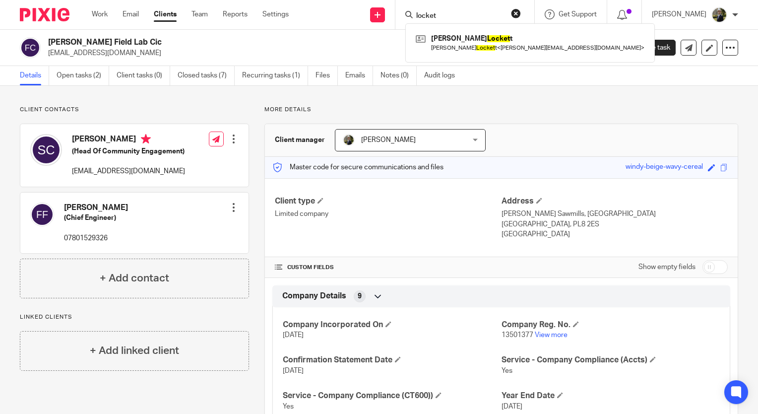
type input "locket"
click at [533, 31] on div "Nigel Locket t Nigel Locket t < nigel@reefresh.co.uk >" at bounding box center [530, 42] width 250 height 39
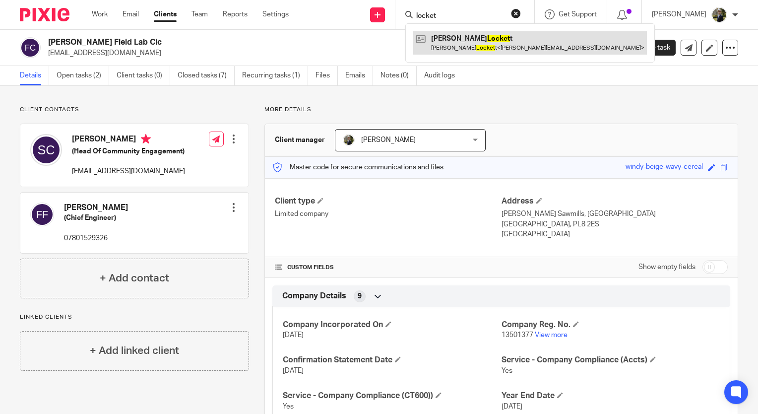
click at [484, 45] on link at bounding box center [530, 42] width 234 height 23
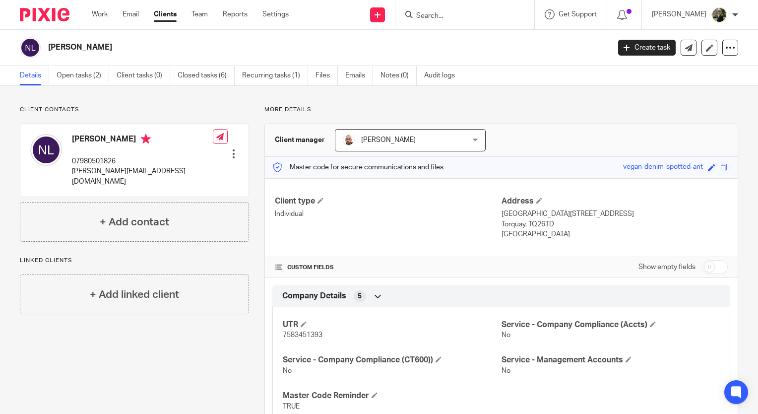
click at [469, 15] on input "Search" at bounding box center [459, 16] width 89 height 9
click at [469, 17] on input "Search" at bounding box center [459, 16] width 89 height 9
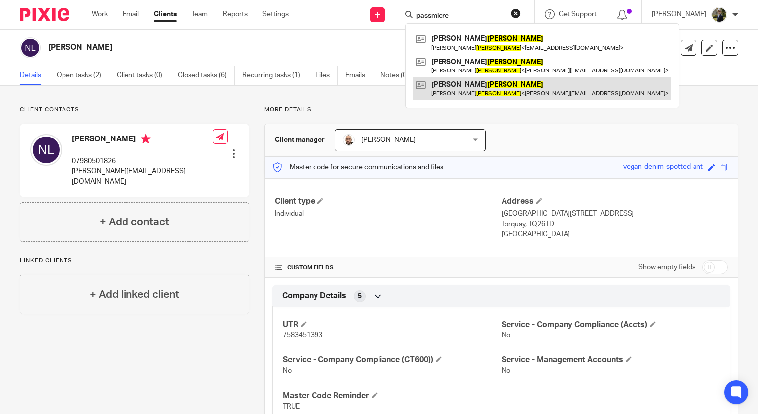
type input "passmiore"
click at [462, 85] on link at bounding box center [542, 88] width 258 height 23
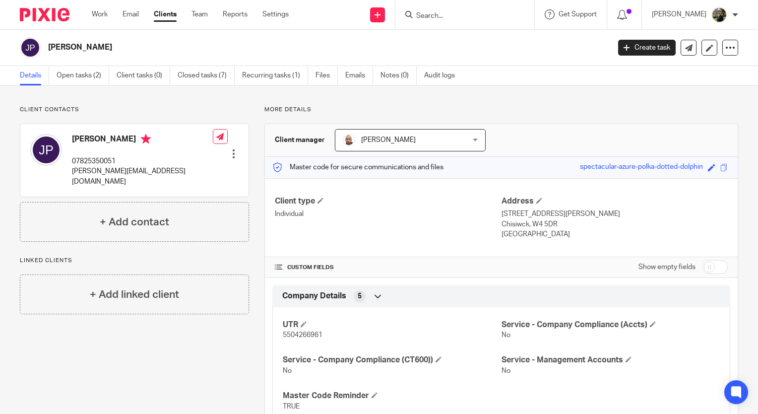
click at [435, 17] on input "Search" at bounding box center [459, 16] width 89 height 9
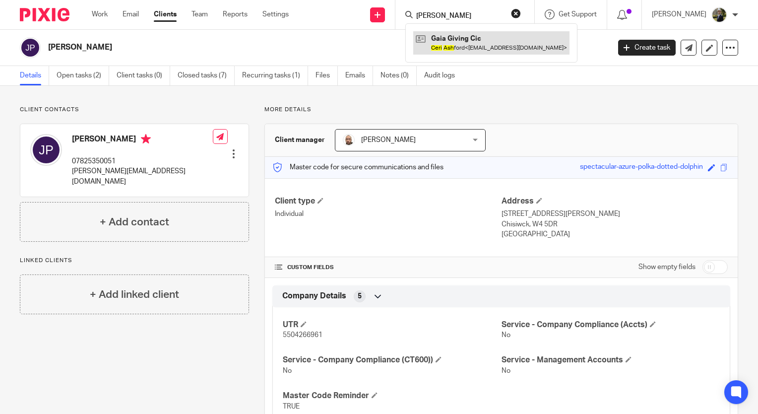
type input "[PERSON_NAME]"
click at [464, 37] on link at bounding box center [491, 42] width 156 height 23
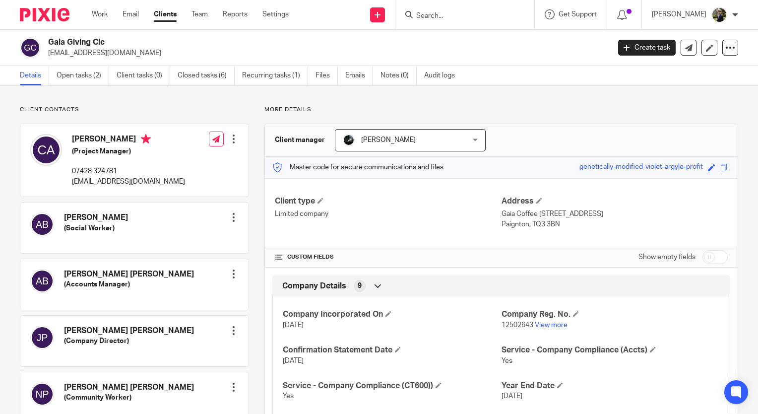
click at [455, 12] on input "Search" at bounding box center [459, 16] width 89 height 9
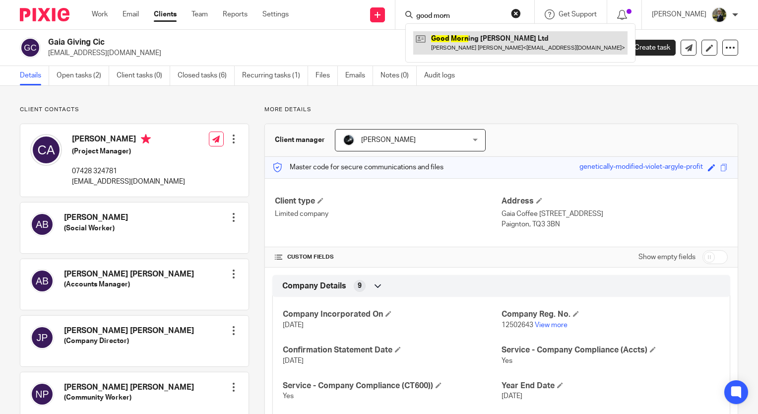
type input "good morn"
click at [477, 51] on link at bounding box center [520, 42] width 214 height 23
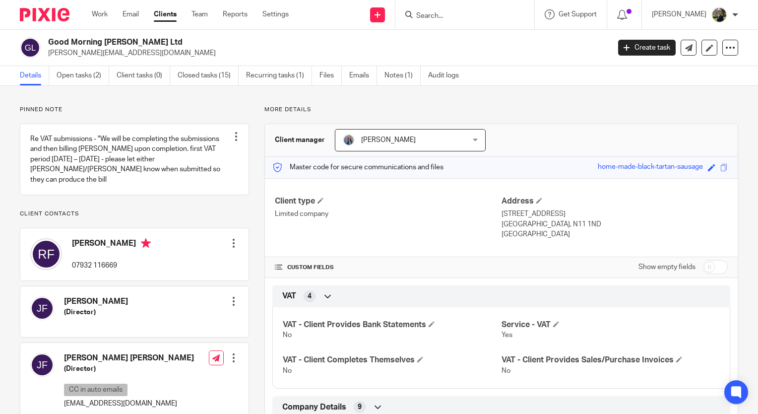
click at [445, 15] on input "Search" at bounding box center [459, 16] width 89 height 9
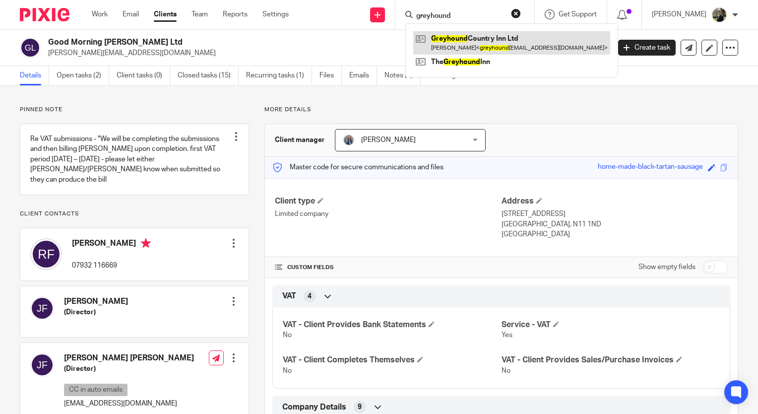
type input "greyhound"
click at [481, 41] on link at bounding box center [511, 42] width 197 height 23
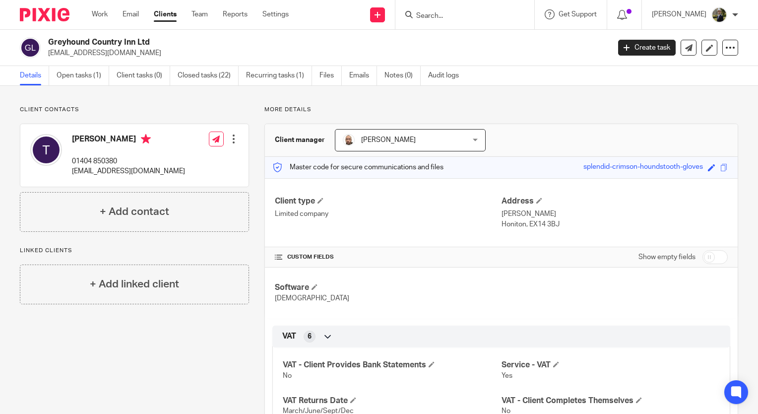
click at [446, 12] on input "Search" at bounding box center [459, 16] width 89 height 9
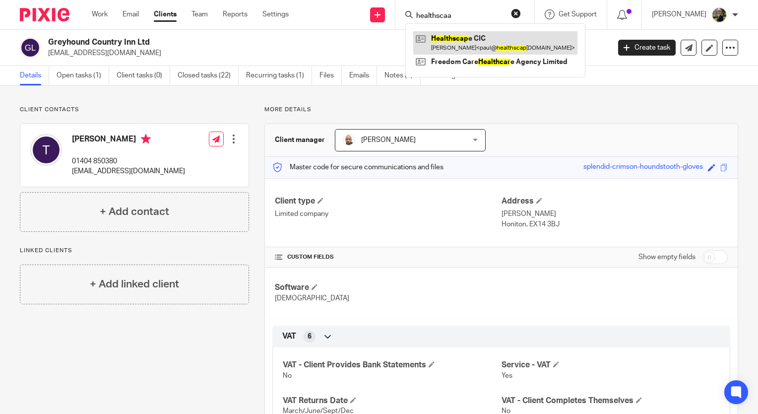
type input "healthscaa"
click at [478, 38] on link at bounding box center [495, 42] width 164 height 23
